Goal: Task Accomplishment & Management: Complete application form

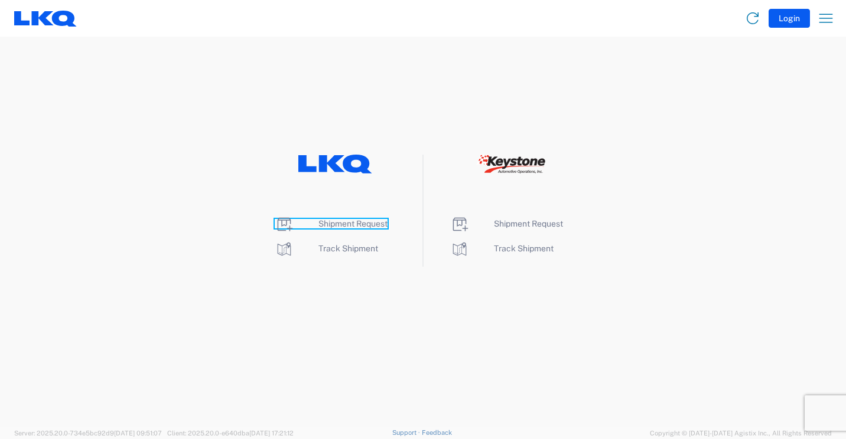
click at [346, 224] on span "Shipment Request" at bounding box center [352, 223] width 69 height 9
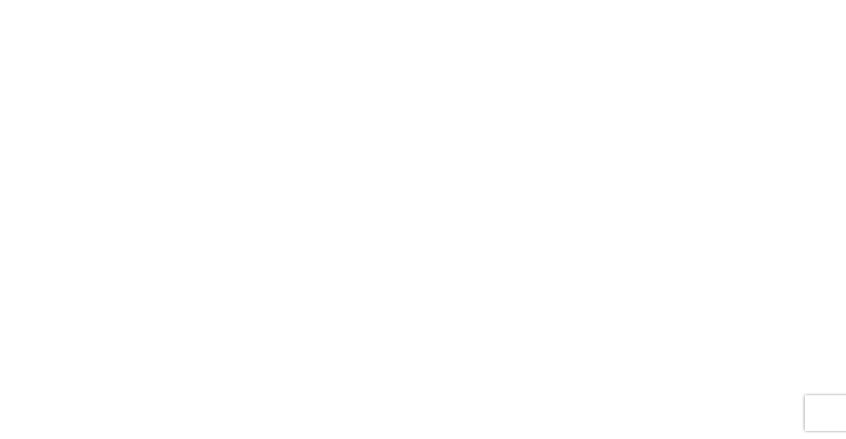
select select "FULL"
select select "LBS"
select select "IN"
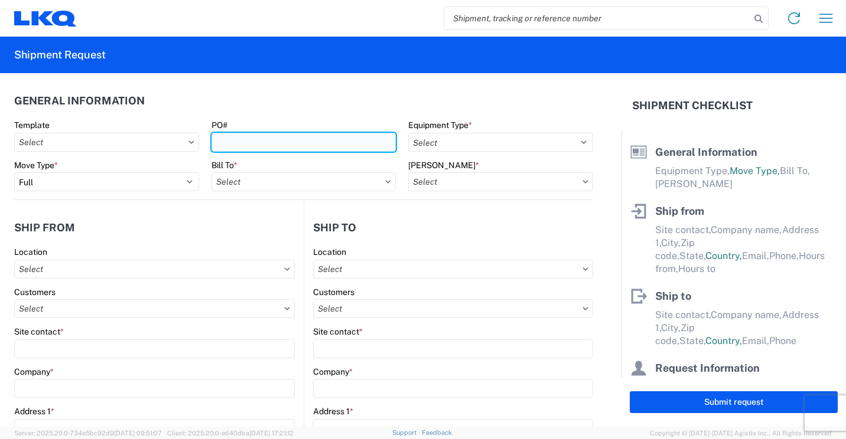
click at [248, 139] on input "PO#" at bounding box center [303, 142] width 185 height 19
type input "41885"
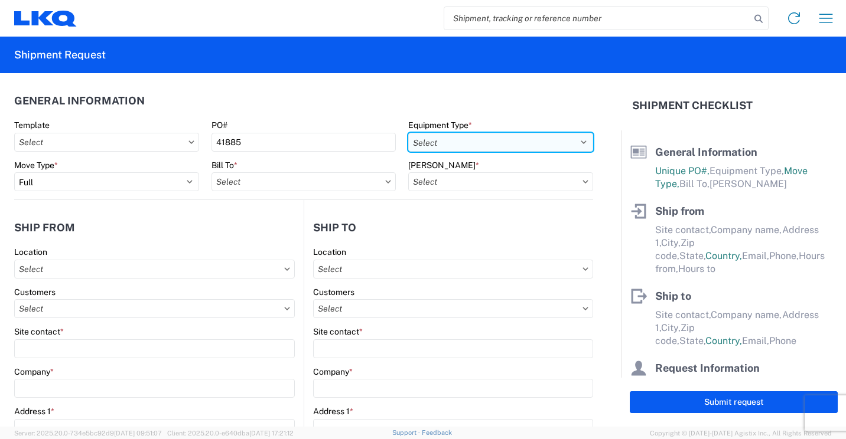
click at [447, 146] on select "Select 53’ Dry Van Flatbed Dropdeck (van) Lowboy (flatbed) Rail" at bounding box center [500, 142] width 185 height 19
select select "STDV"
click at [408, 133] on select "Select 53’ Dry Van Flatbed Dropdeck (van) Lowboy (flatbed) Rail" at bounding box center [500, 142] width 185 height 19
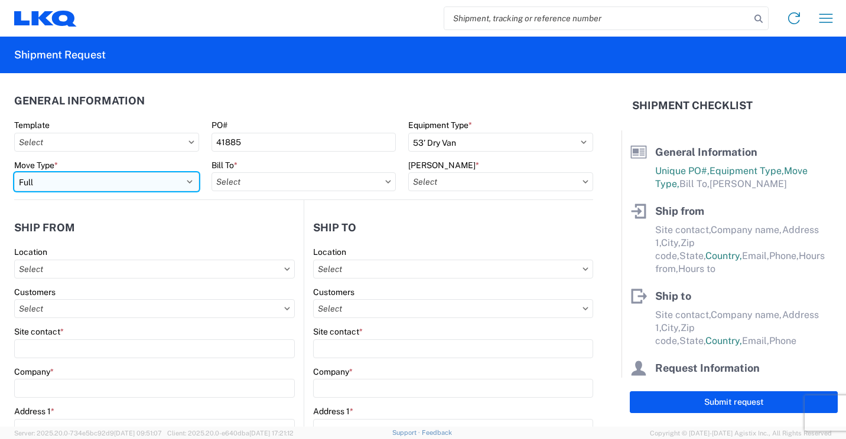
click at [187, 181] on select "Select Full Partial TL" at bounding box center [106, 181] width 185 height 19
select select "PARTIAL_TL"
click at [14, 172] on select "Select Full Partial TL" at bounding box center [106, 181] width 185 height 19
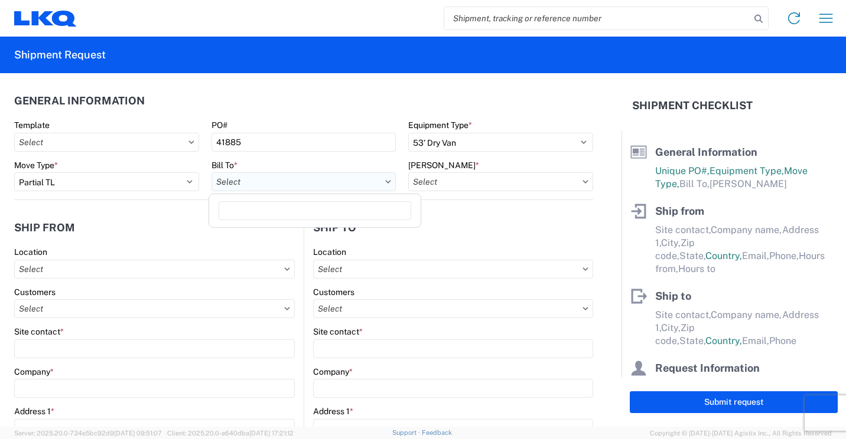
click at [262, 184] on input "text" at bounding box center [303, 181] width 185 height 19
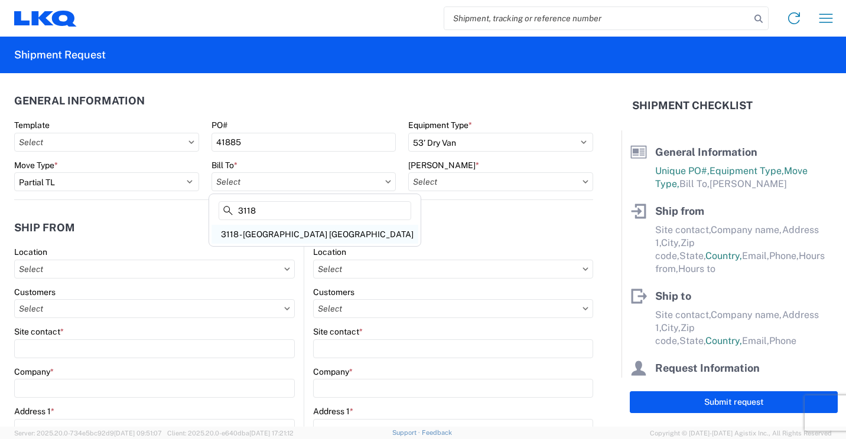
type input "3118"
click at [268, 236] on div "3118 - [GEOGRAPHIC_DATA] [GEOGRAPHIC_DATA]" at bounding box center [314, 234] width 207 height 19
type input "3118 - [GEOGRAPHIC_DATA] [GEOGRAPHIC_DATA]"
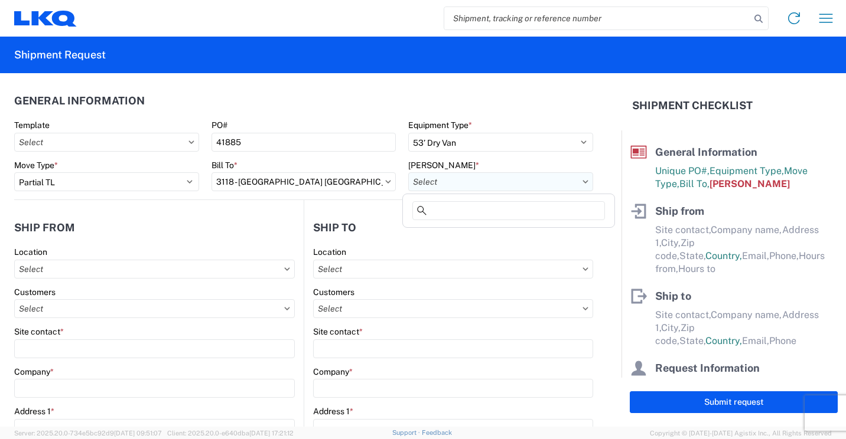
click at [494, 181] on input "text" at bounding box center [500, 181] width 185 height 19
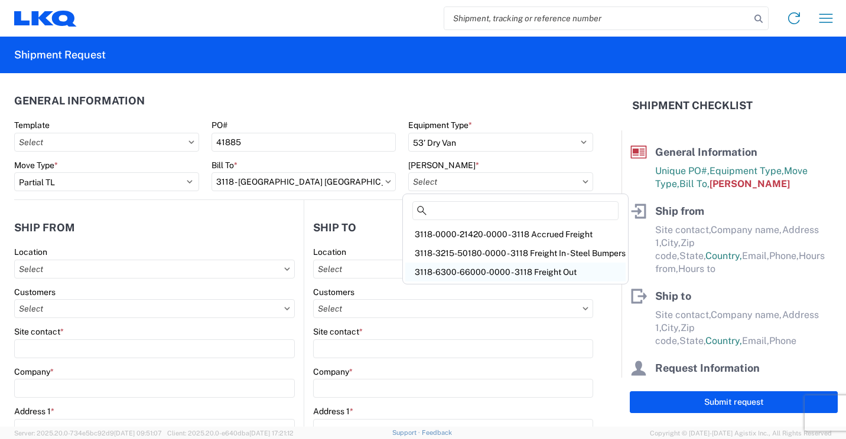
click at [476, 270] on div "3118-6300-66000-0000 - 3118 Freight Out" at bounding box center [515, 272] width 220 height 19
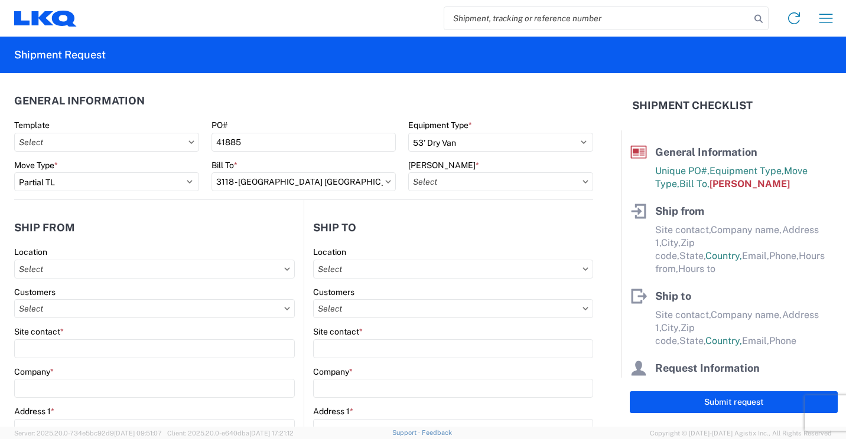
type input "3118-6300-66000-0000 - 3118 Freight Out"
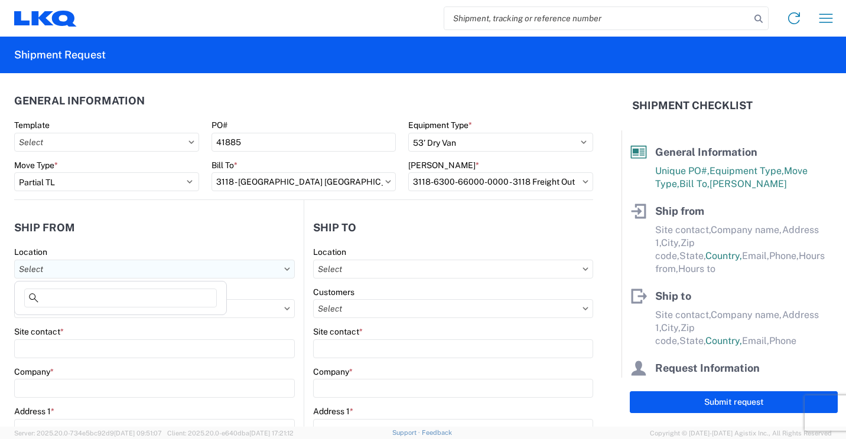
click at [227, 271] on input "text" at bounding box center [154, 269] width 281 height 19
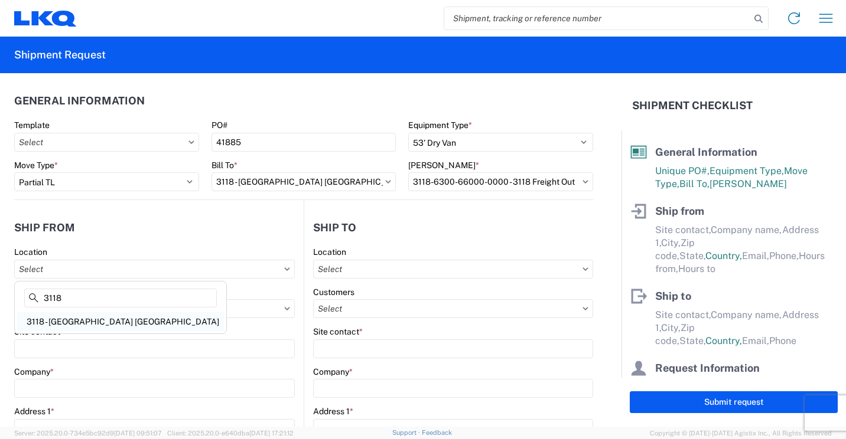
type input "3118"
click at [76, 315] on div "3118 - [GEOGRAPHIC_DATA] [GEOGRAPHIC_DATA]" at bounding box center [120, 321] width 207 height 19
type input "3118 - [GEOGRAPHIC_DATA] [GEOGRAPHIC_DATA]"
type input "LKQ Corporation"
type input "[STREET_ADDRESS]"
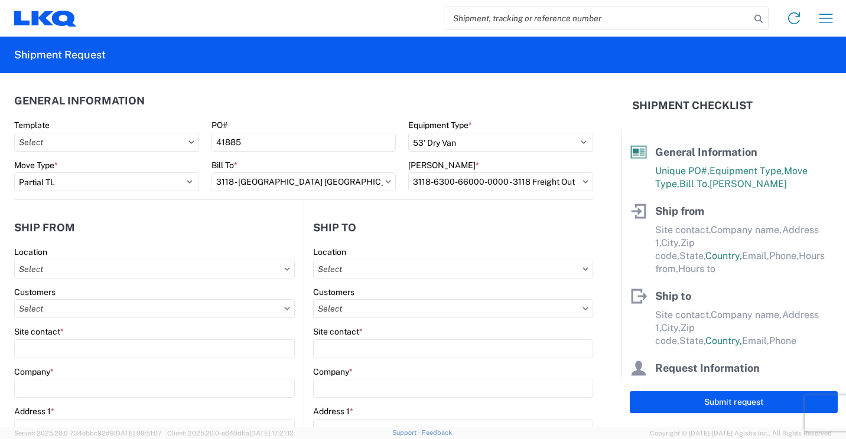
type input "Brainerd"
type input "56401"
select select "MN"
select select "US"
type input "07:00"
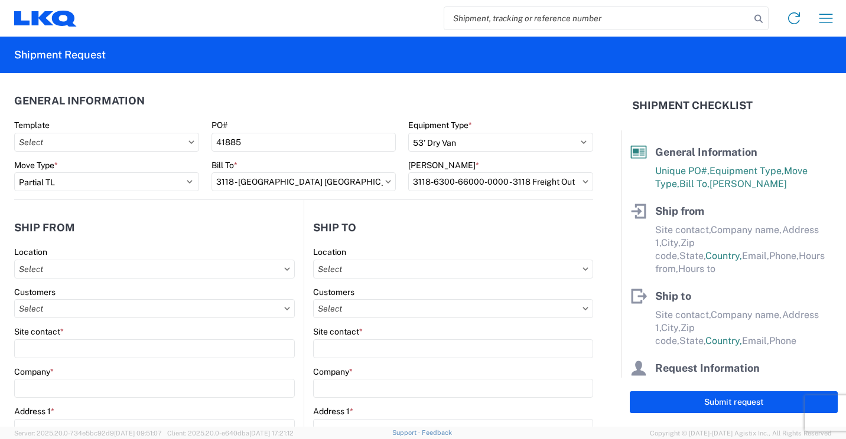
type input "16:30"
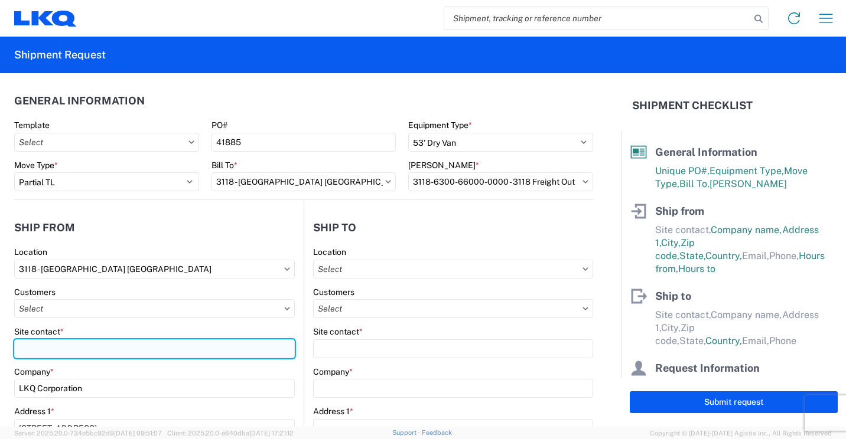
click at [71, 353] on input "Site contact *" at bounding box center [154, 349] width 281 height 19
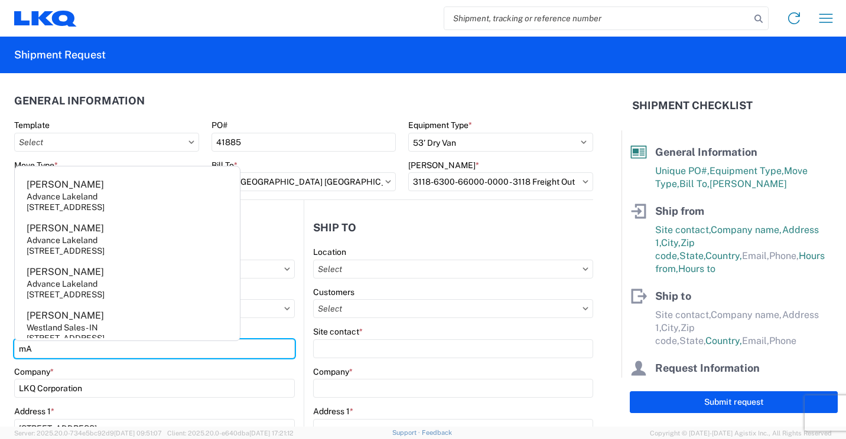
type input "m"
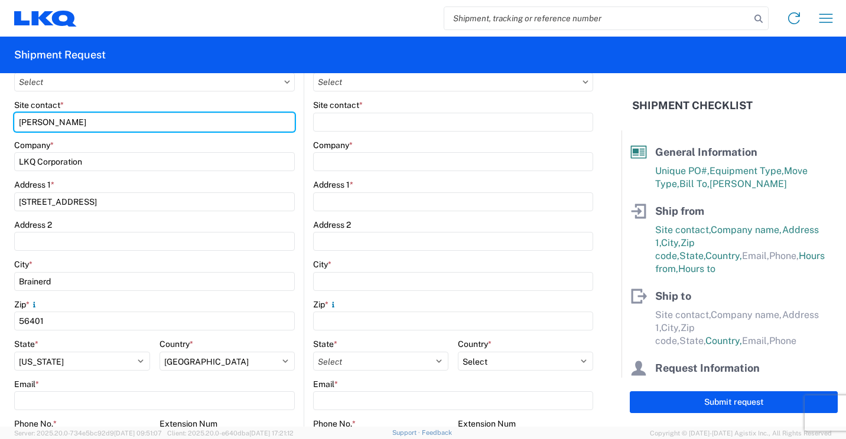
scroll to position [295, 0]
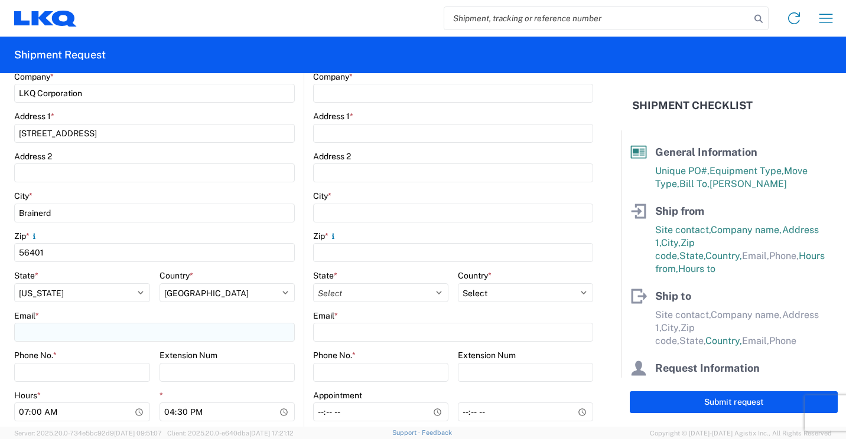
type input "[PERSON_NAME]"
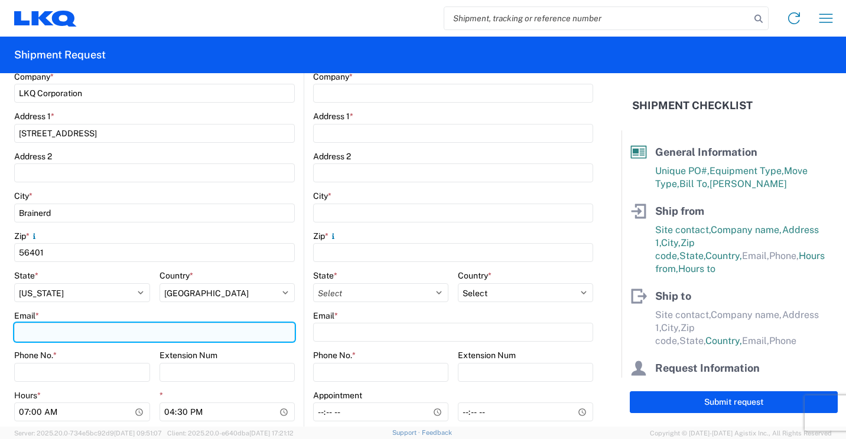
click at [152, 333] on input "Email *" at bounding box center [154, 332] width 281 height 19
type input "[EMAIL_ADDRESS][DOMAIN_NAME]"
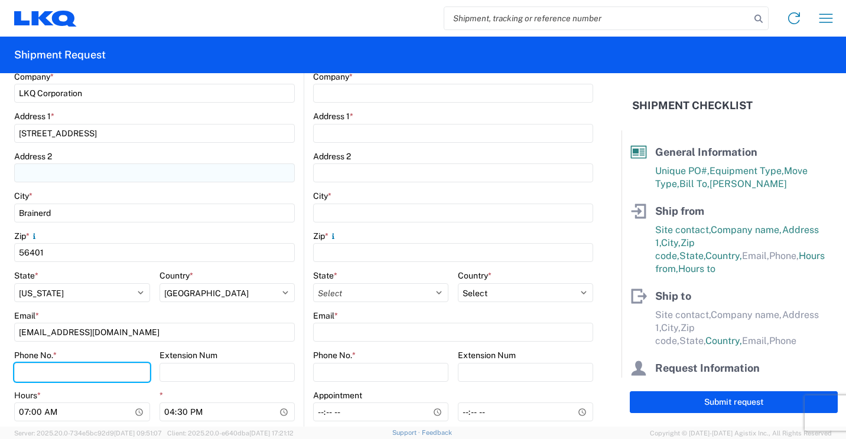
type input "2182973820"
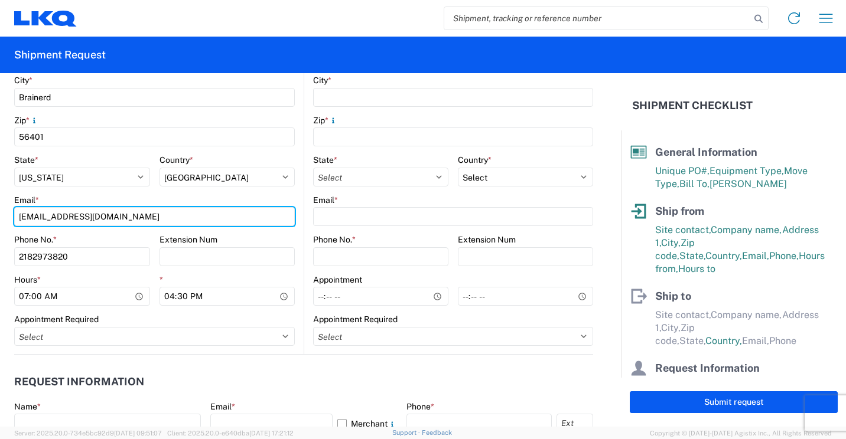
scroll to position [413, 0]
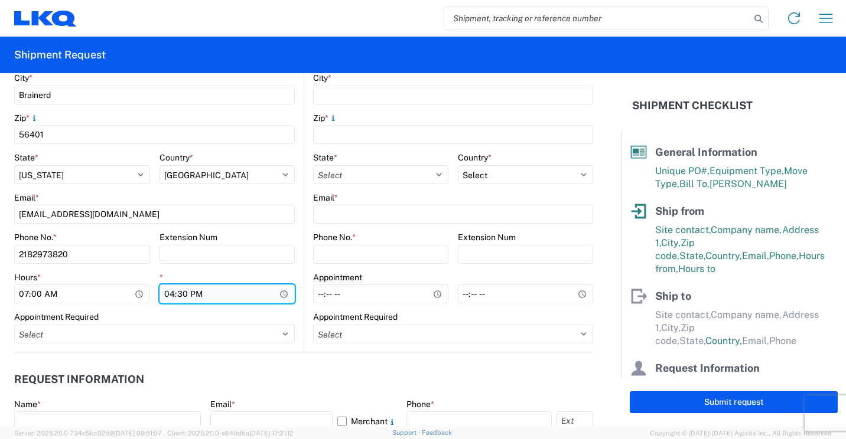
click at [168, 292] on input "16:30" at bounding box center [227, 294] width 136 height 19
type input "13:30"
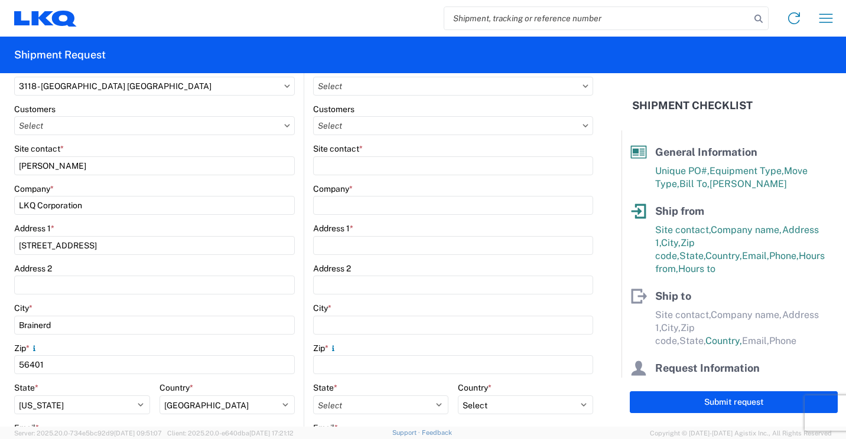
scroll to position [118, 0]
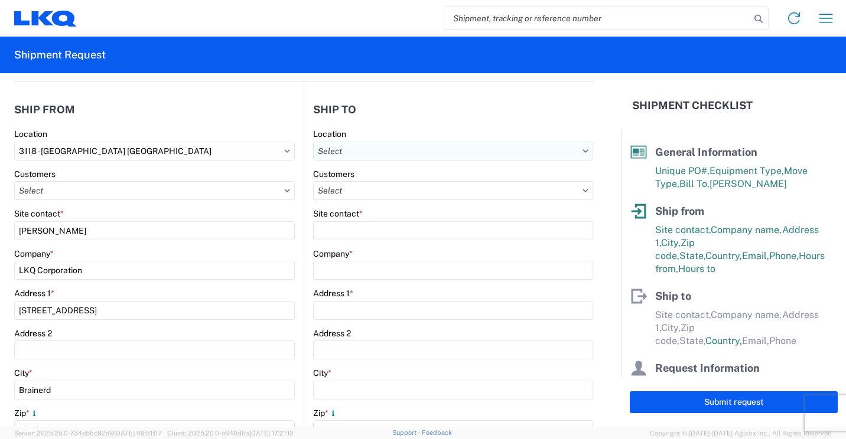
click at [400, 151] on input "text" at bounding box center [453, 151] width 280 height 19
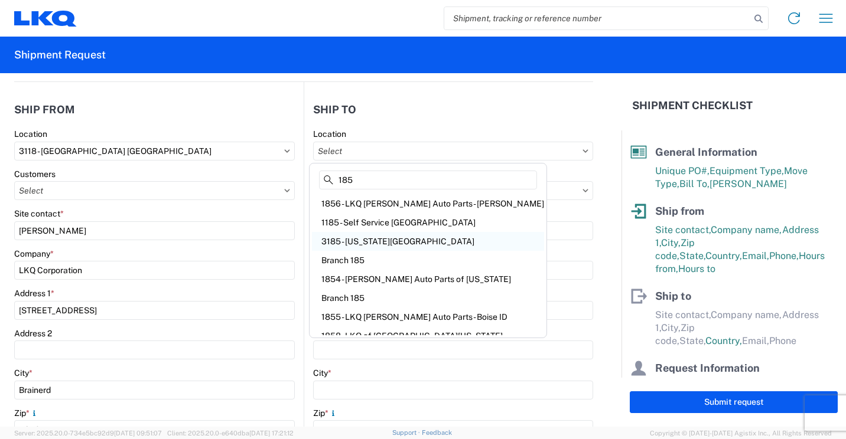
type input "185"
click at [375, 239] on div "3185 - [US_STATE][GEOGRAPHIC_DATA]" at bounding box center [428, 241] width 232 height 19
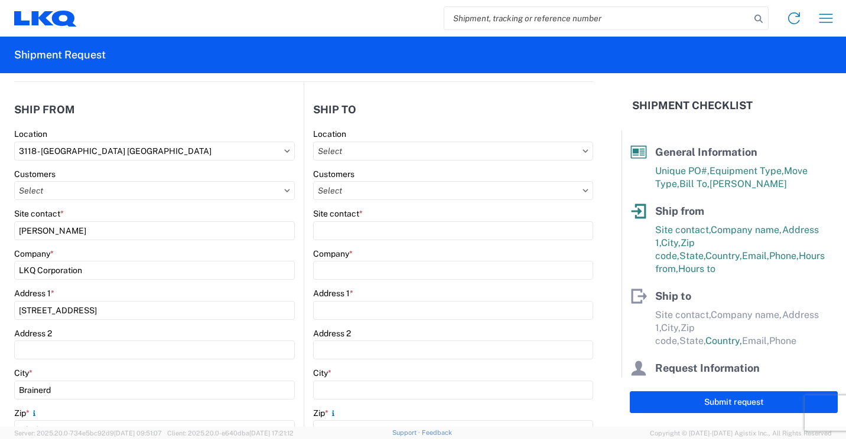
type input "3185 - [US_STATE][GEOGRAPHIC_DATA]"
type input "LKQ Corporation"
type input "[STREET_ADDRESS]"
type input "[US_STATE][GEOGRAPHIC_DATA]"
type input "73127"
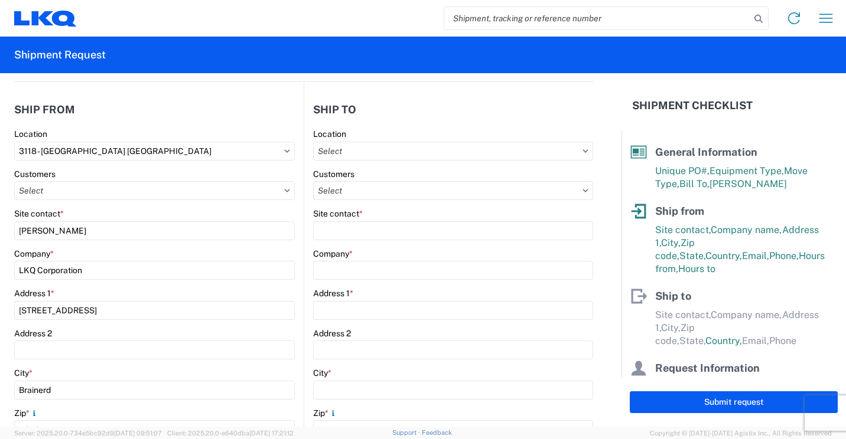
select select "US"
type input "[PHONE_NUMBER]"
type input "08:00"
type input "17:00"
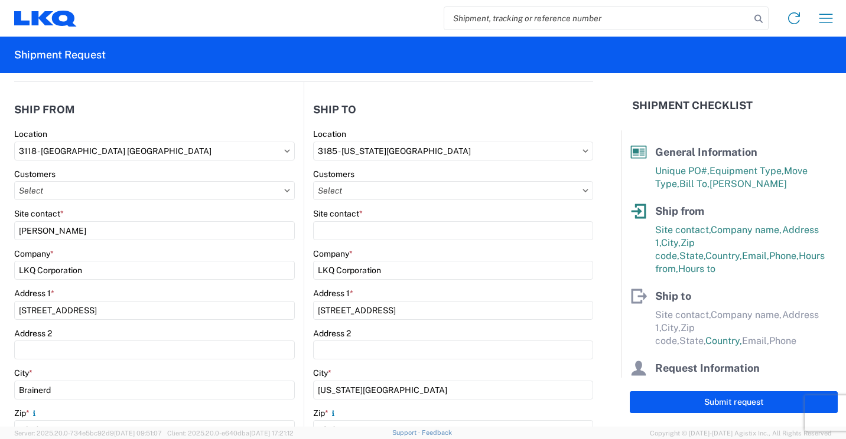
select select
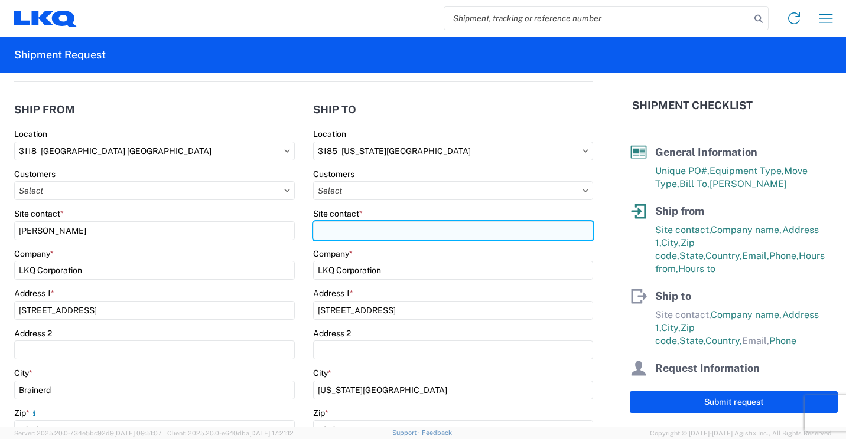
click at [467, 229] on input "Site contact *" at bounding box center [453, 231] width 280 height 19
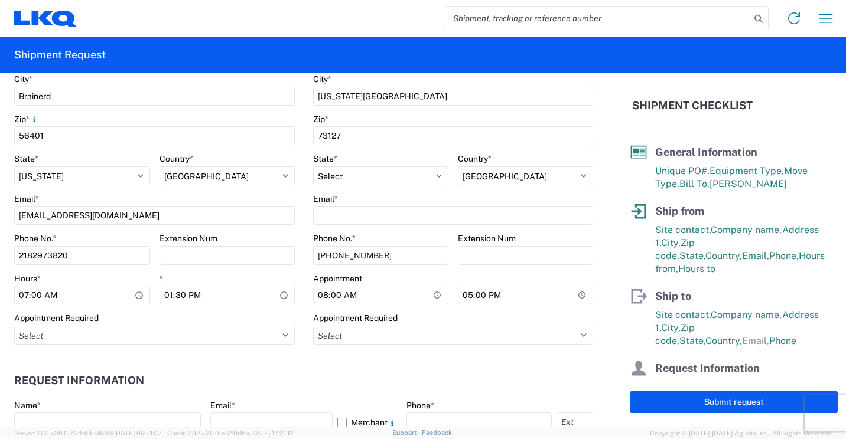
scroll to position [413, 0]
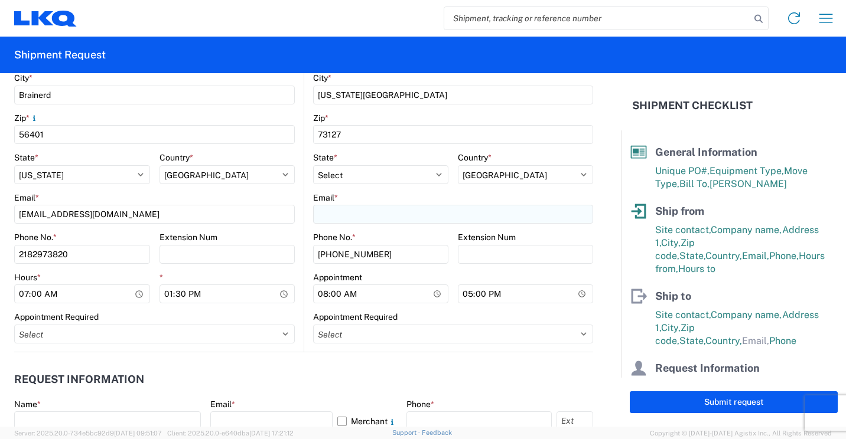
type input "[DEMOGRAPHIC_DATA][PERSON_NAME]"
click at [461, 214] on input "Email *" at bounding box center [453, 214] width 280 height 19
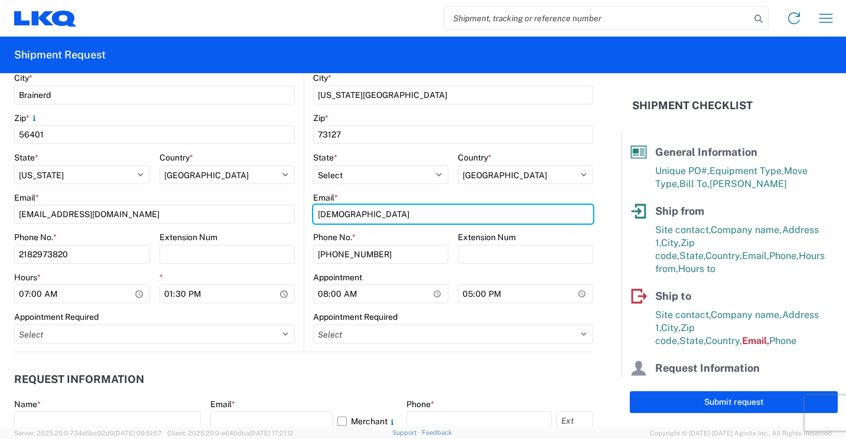
type input "[EMAIL_ADDRESS][DOMAIN_NAME]"
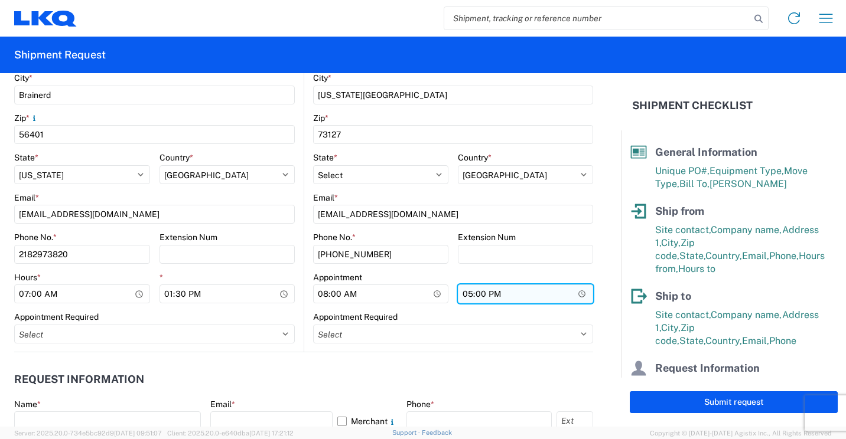
click at [463, 294] on input "17:00" at bounding box center [525, 294] width 135 height 19
type input "15:30"
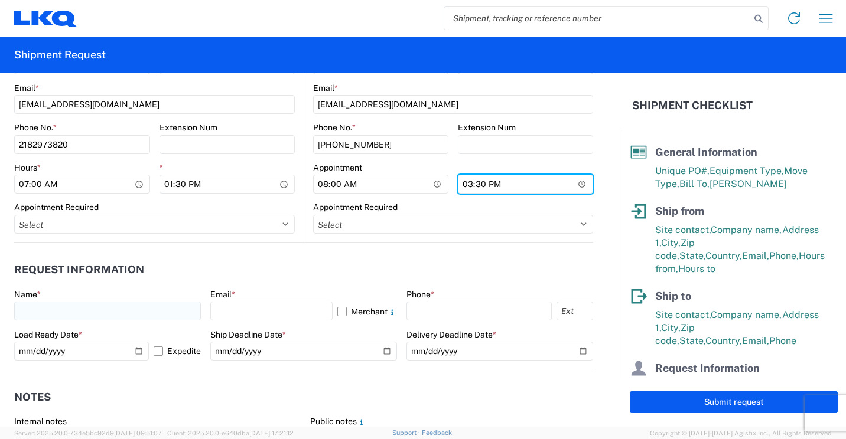
scroll to position [532, 0]
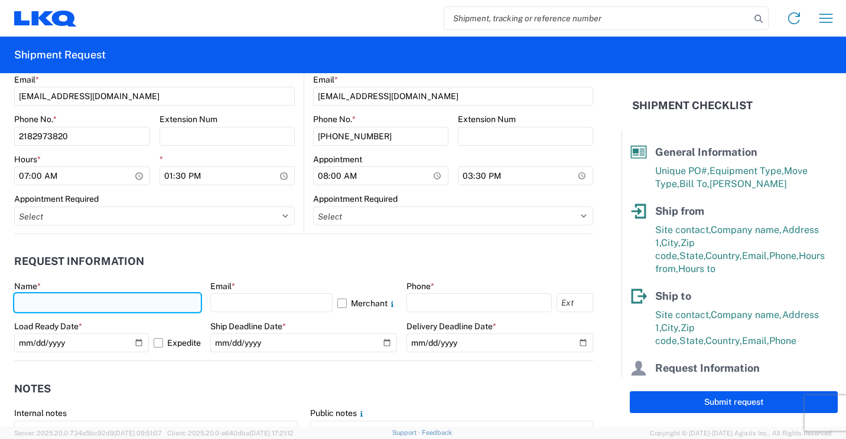
click at [165, 308] on input "text" at bounding box center [107, 303] width 187 height 19
type input "[PERSON_NAME]"
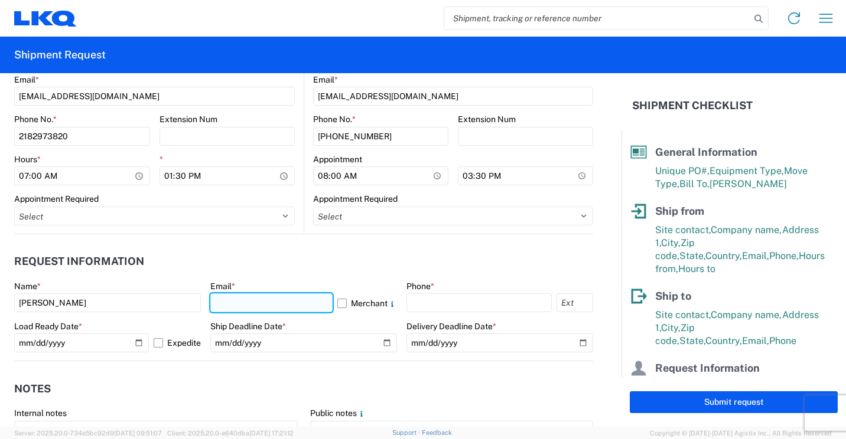
click at [285, 299] on input "text" at bounding box center [271, 303] width 122 height 19
type input "[EMAIL_ADDRESS][DOMAIN_NAME]"
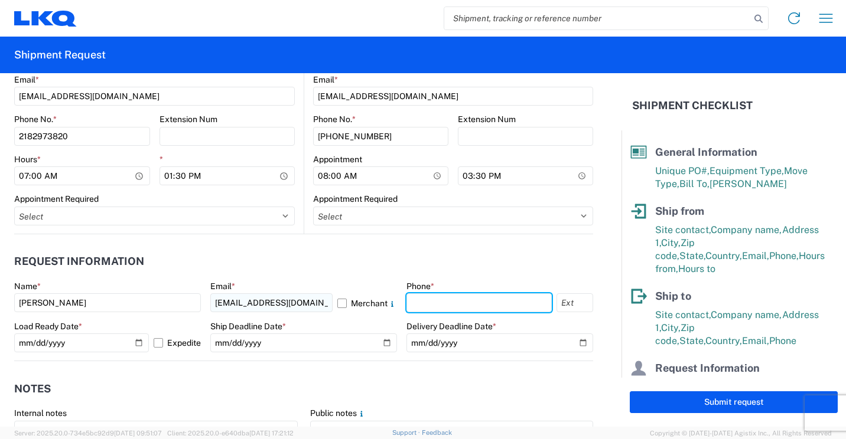
type input "2182973820"
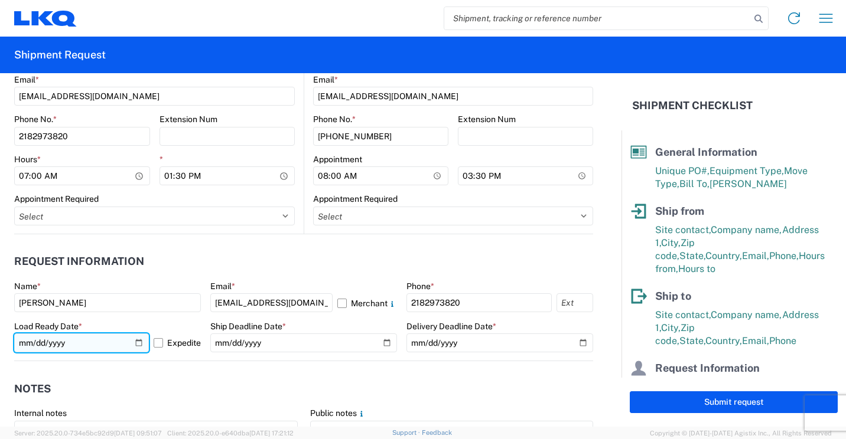
click at [137, 341] on input "[DATE]" at bounding box center [81, 343] width 135 height 19
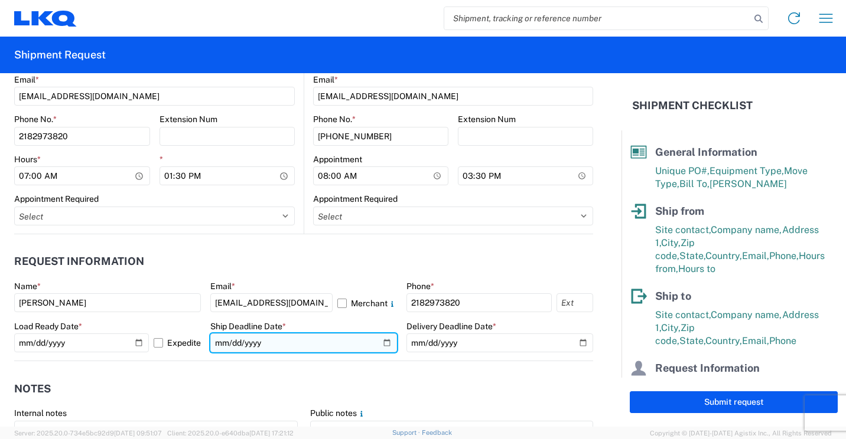
click at [379, 342] on input "date" at bounding box center [303, 343] width 187 height 19
type input "[DATE]"
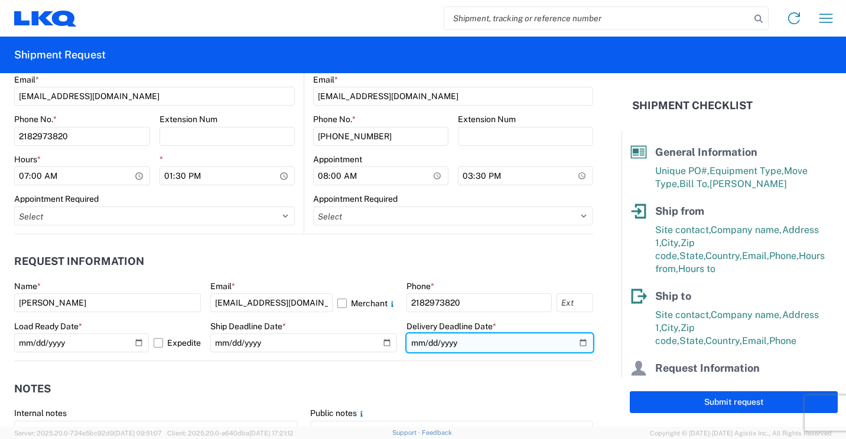
click at [572, 341] on input "date" at bounding box center [499, 343] width 187 height 19
type input "[DATE]"
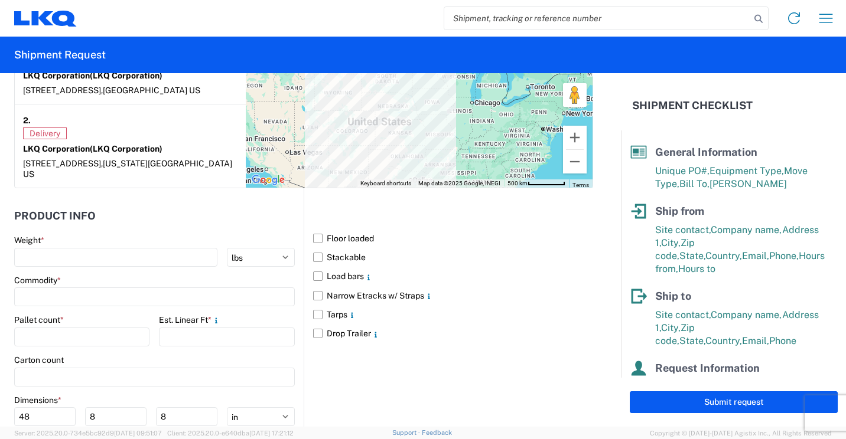
scroll to position [1122, 0]
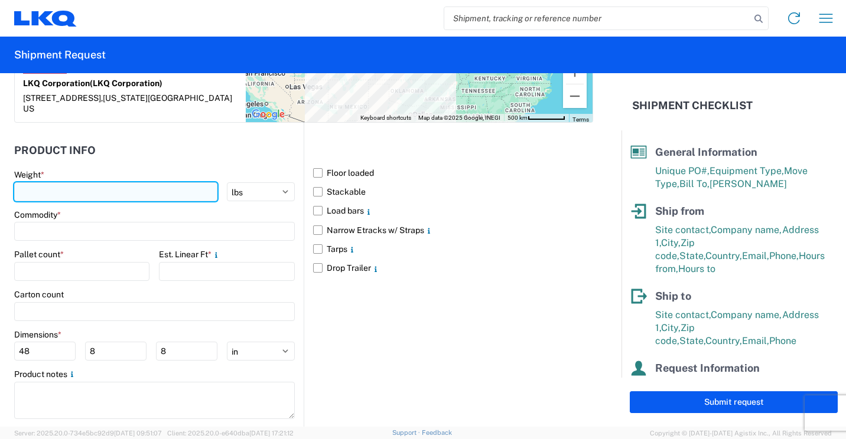
click at [152, 195] on input "number" at bounding box center [115, 192] width 203 height 19
type input "2591"
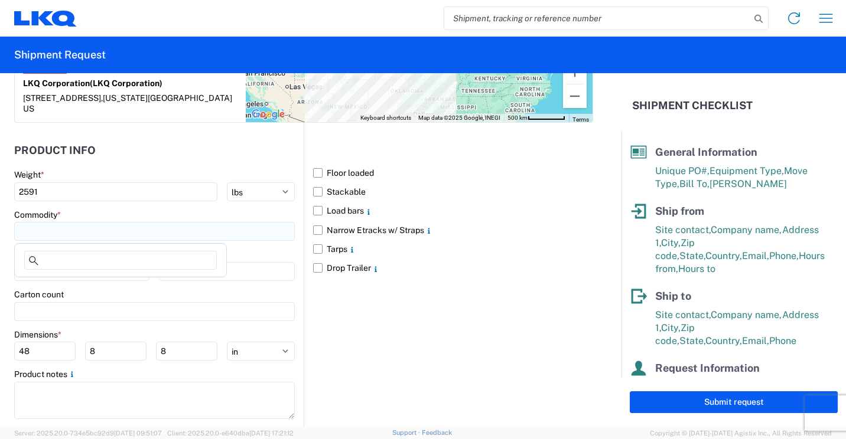
click at [196, 230] on input at bounding box center [154, 231] width 281 height 19
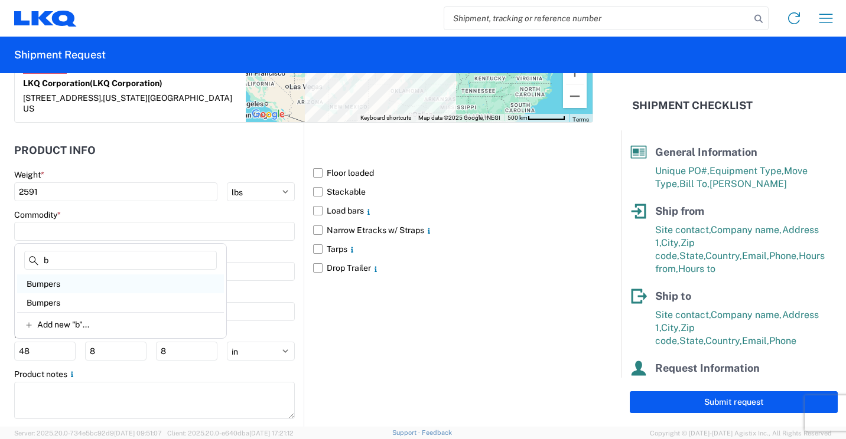
type input "b"
click at [61, 286] on div "Bumpers" at bounding box center [120, 284] width 207 height 19
type input "Bumpers"
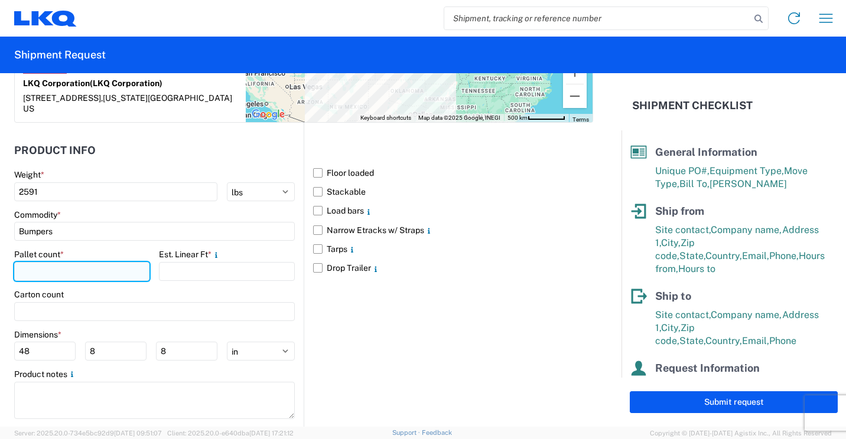
click at [83, 269] on input "number" at bounding box center [81, 271] width 135 height 19
type input "3"
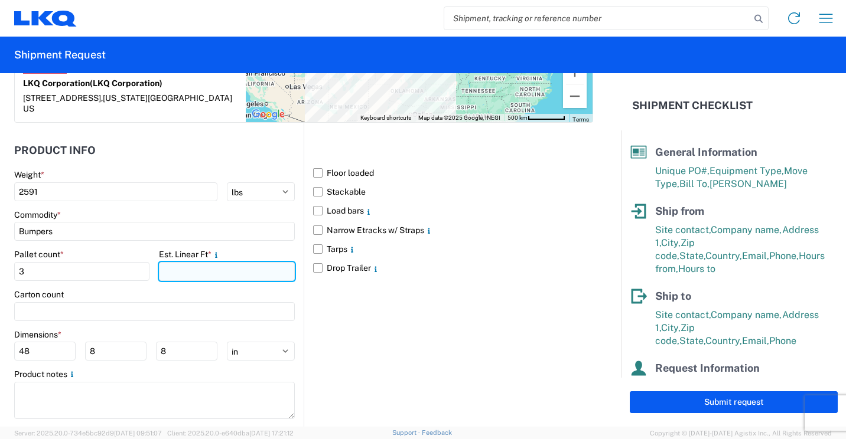
click at [186, 271] on input "number" at bounding box center [226, 271] width 135 height 19
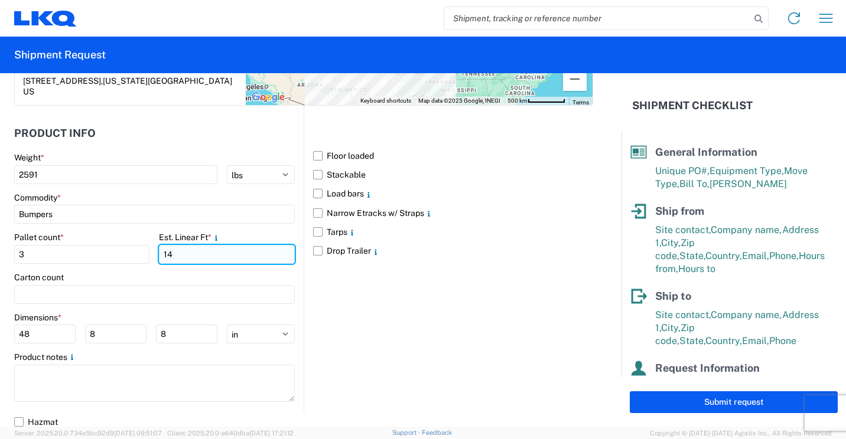
scroll to position [1144, 0]
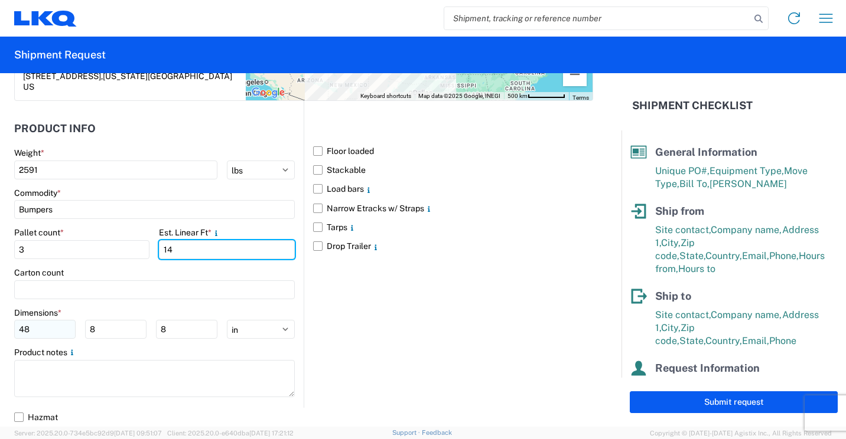
type input "14"
click at [58, 335] on input "48" at bounding box center [44, 329] width 61 height 19
type input "4"
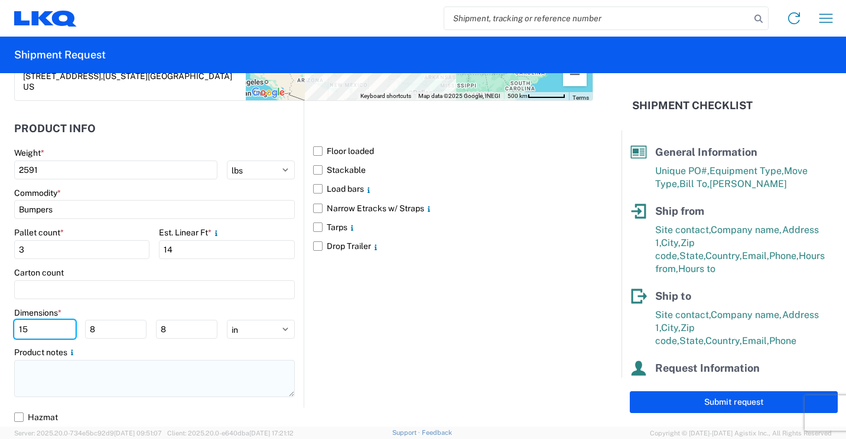
type input "15"
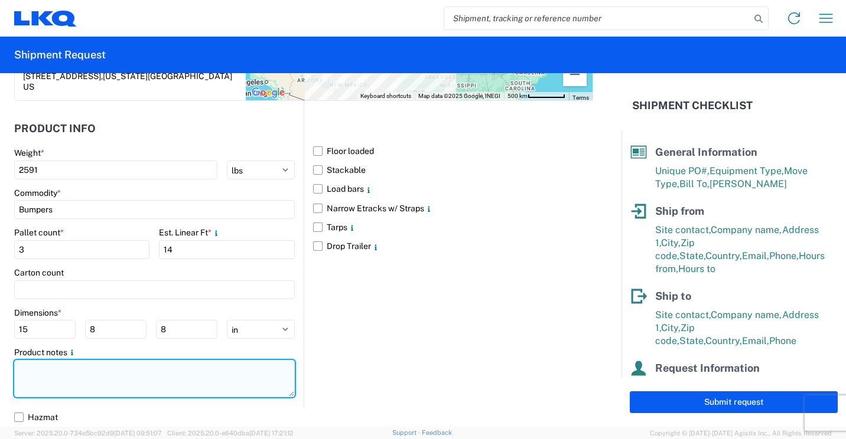
click at [85, 383] on textarea at bounding box center [154, 378] width 281 height 37
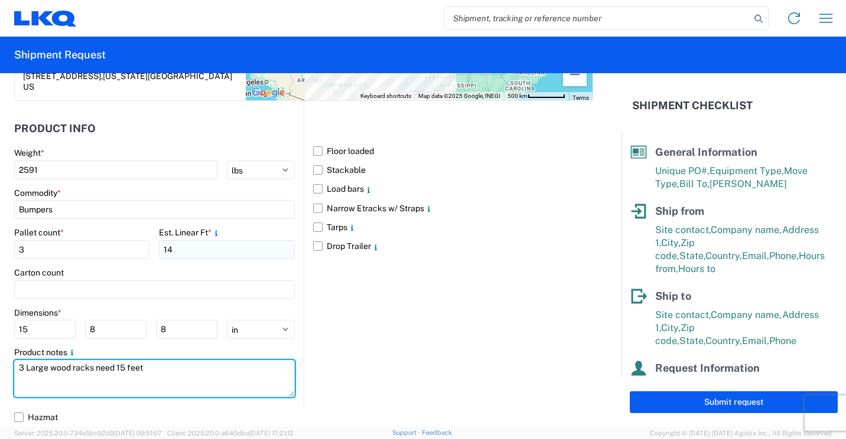
type textarea "3 Large wood racks need 15 feet"
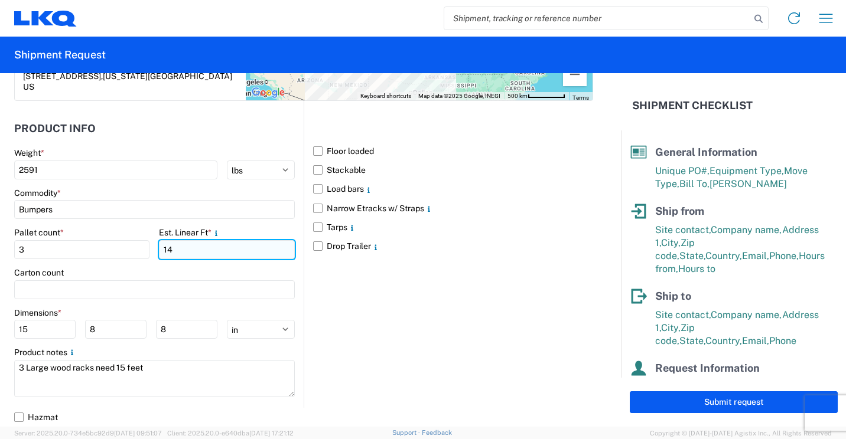
click at [246, 254] on input "14" at bounding box center [226, 249] width 135 height 19
type input "1"
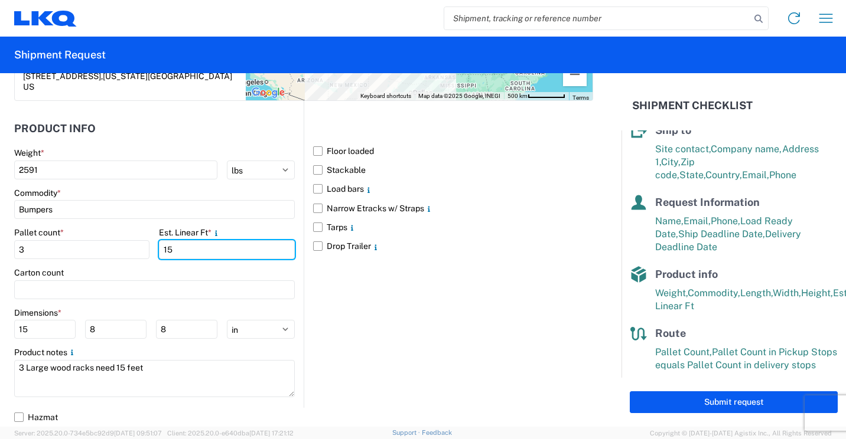
scroll to position [172, 0]
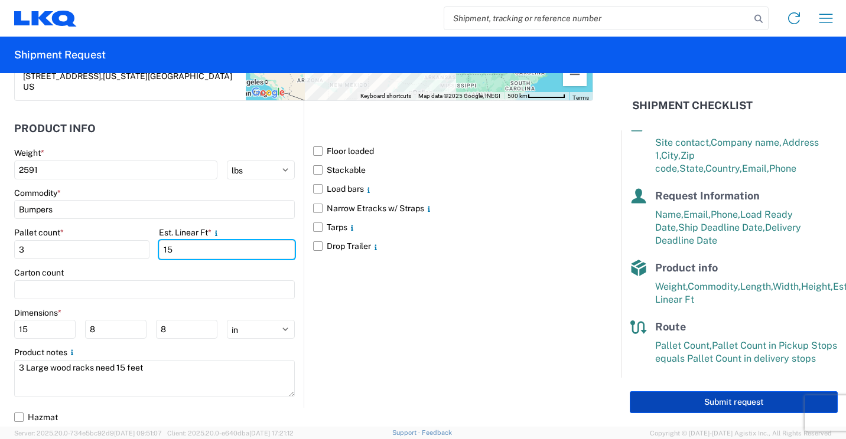
type input "15"
click at [672, 399] on button "Submit request" at bounding box center [734, 403] width 208 height 22
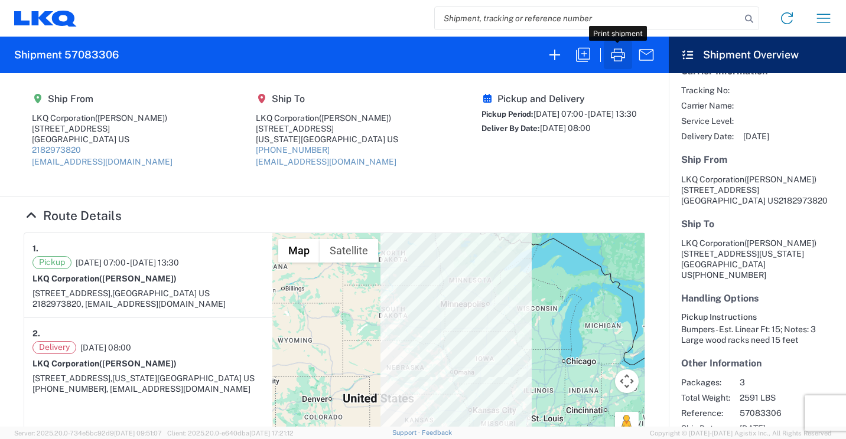
click at [611, 60] on icon "button" at bounding box center [617, 54] width 19 height 19
